Goal: Task Accomplishment & Management: Use online tool/utility

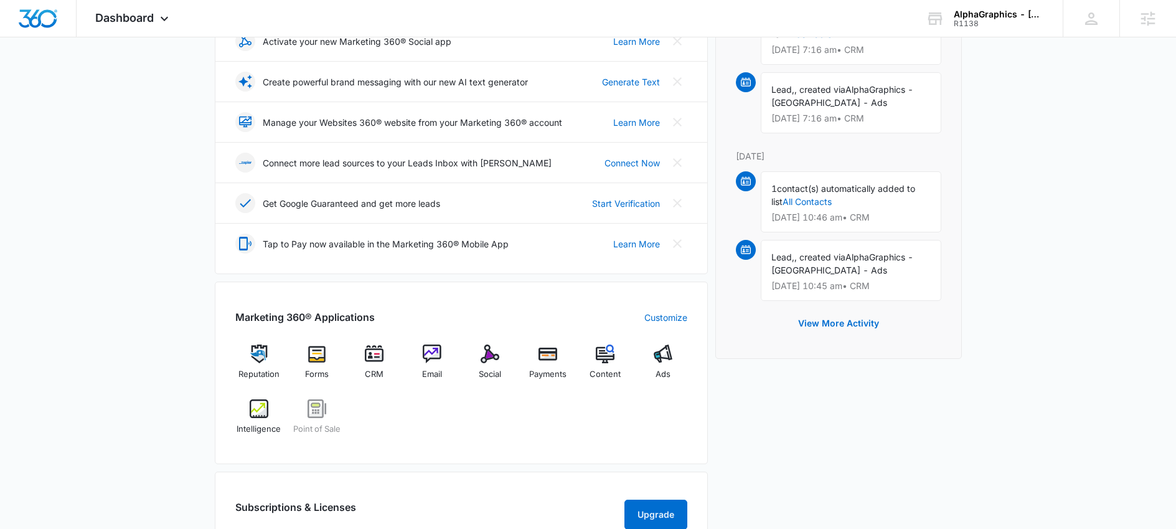
scroll to position [240, 0]
drag, startPoint x: 401, startPoint y: 464, endPoint x: 417, endPoint y: 449, distance: 21.6
click at [404, 461] on div "Marketing 360® Applications Customize Reputation Forms CRM Email Social Payment…" at bounding box center [461, 372] width 493 height 182
click at [654, 364] on div "Ads" at bounding box center [663, 366] width 48 height 45
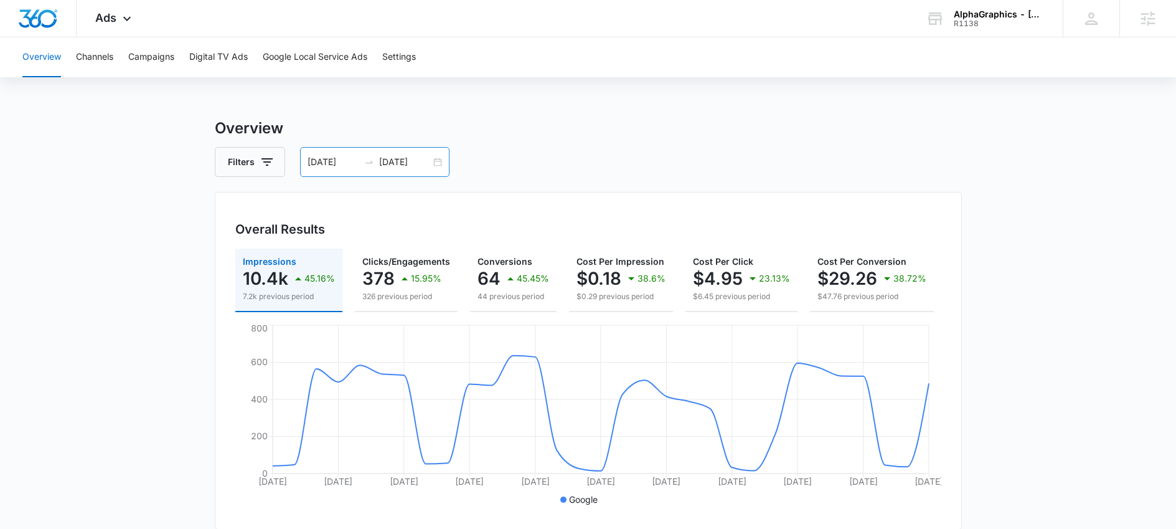
click at [394, 162] on input "[DATE]" at bounding box center [405, 162] width 52 height 14
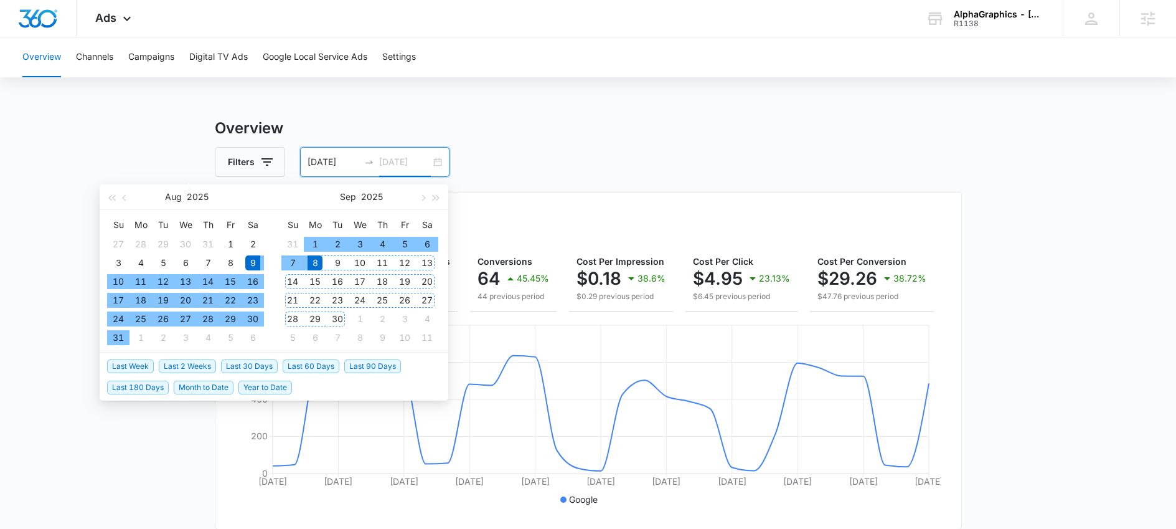
type input "[DATE]"
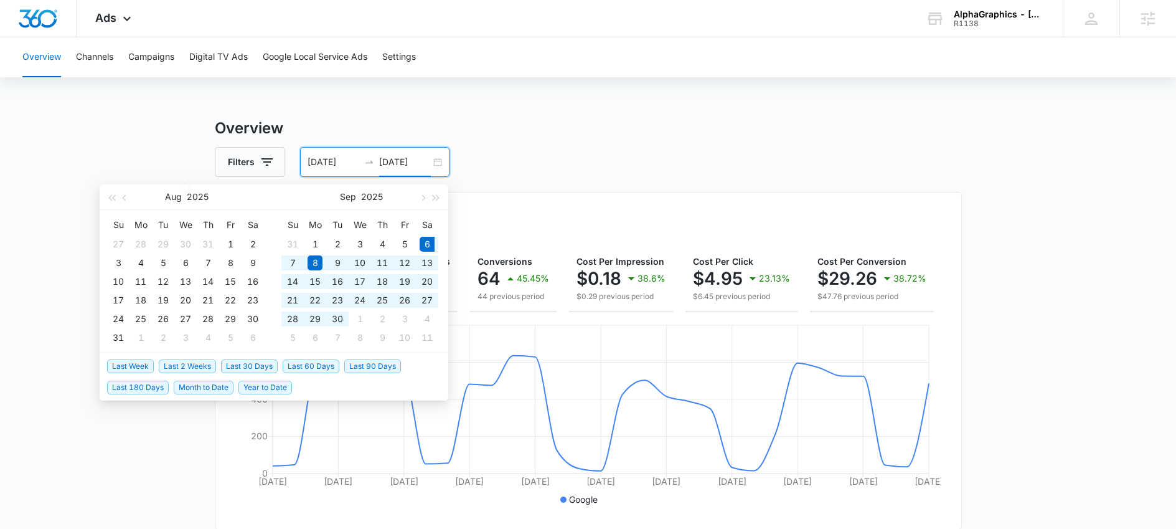
click at [258, 363] on span "Last 30 Days" at bounding box center [249, 366] width 57 height 14
type input "[DATE]"
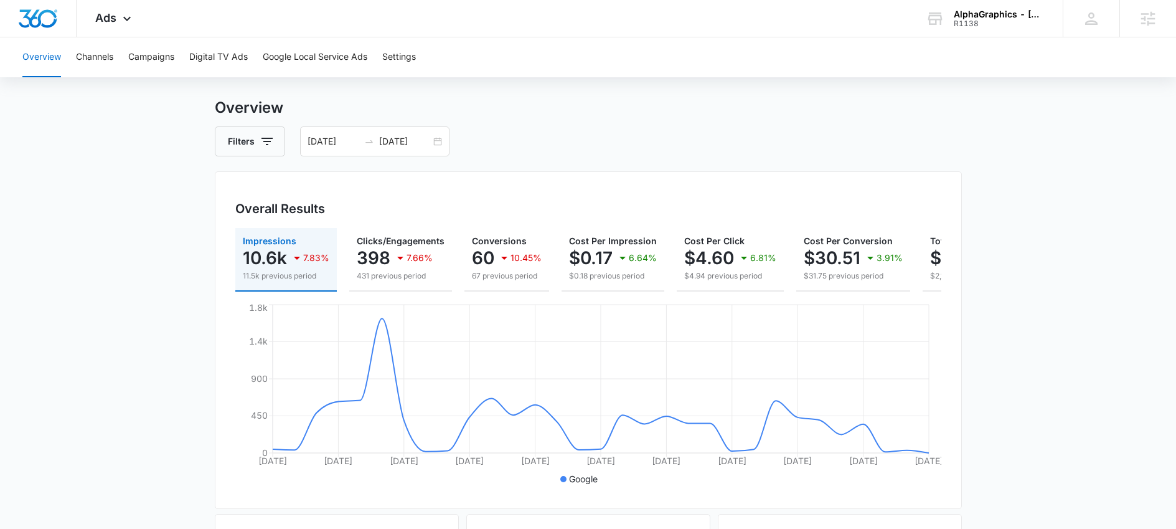
scroll to position [11, 0]
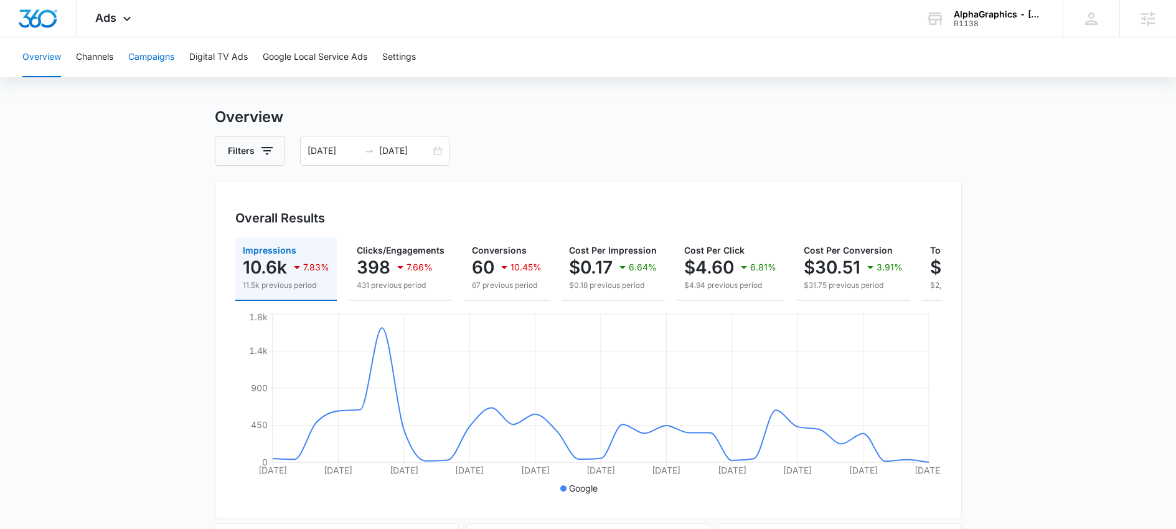
click at [156, 60] on button "Campaigns" at bounding box center [151, 57] width 46 height 40
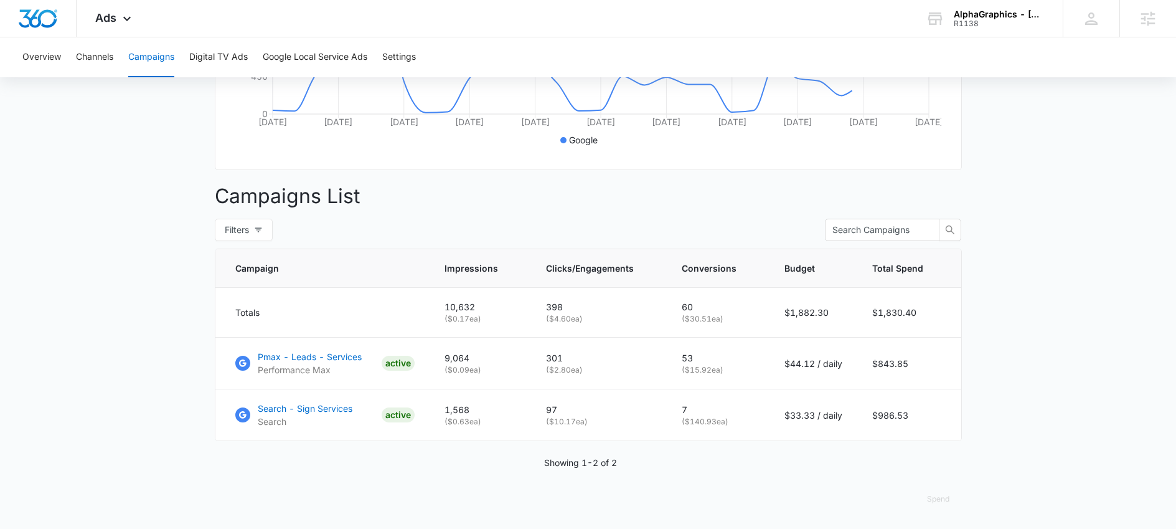
scroll to position [369, 0]
click at [285, 408] on p "Search - Sign Services" at bounding box center [305, 408] width 95 height 13
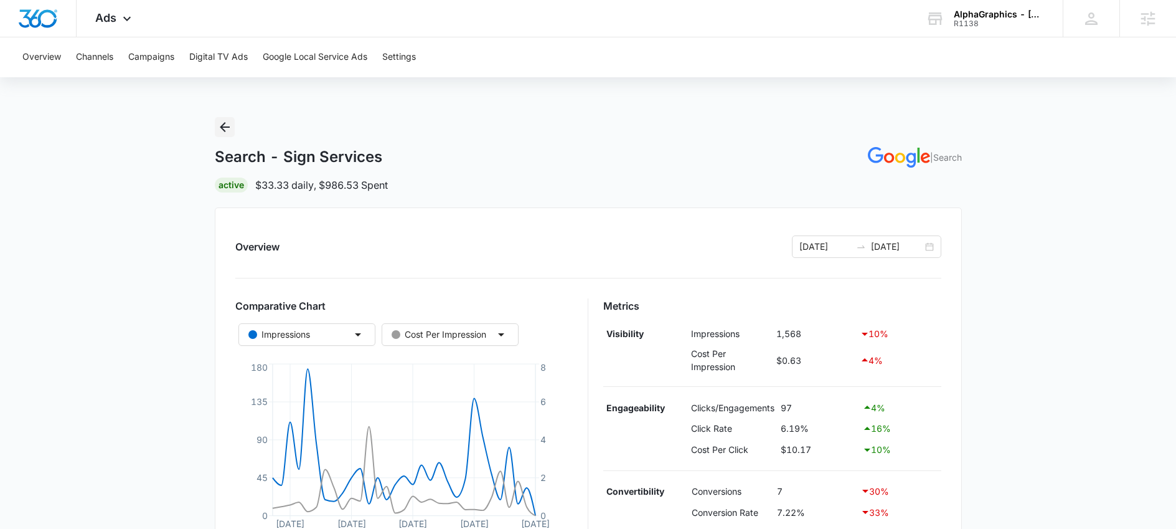
click at [226, 121] on icon "Back" at bounding box center [224, 127] width 15 height 15
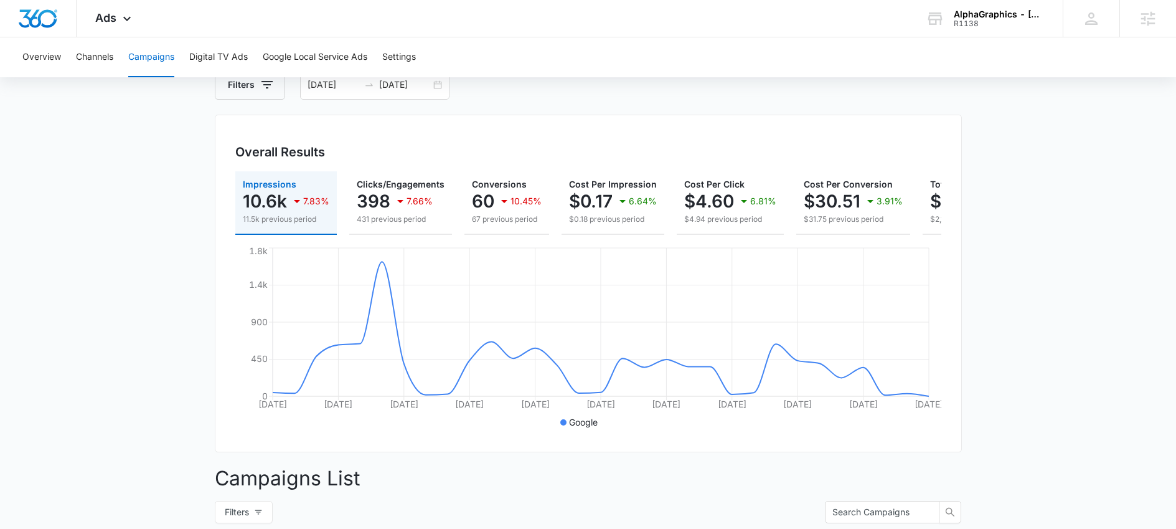
scroll to position [80, 0]
